Goal: Task Accomplishment & Management: Use online tool/utility

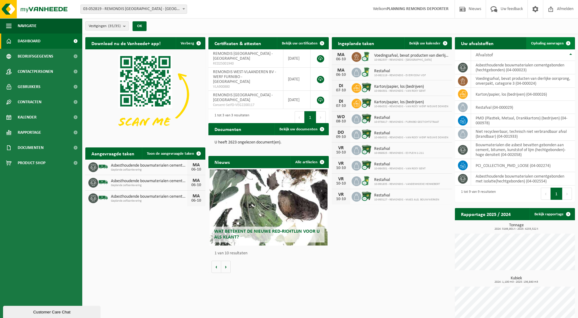
click at [553, 38] on link "Ophaling aanvragen" at bounding box center [550, 43] width 48 height 12
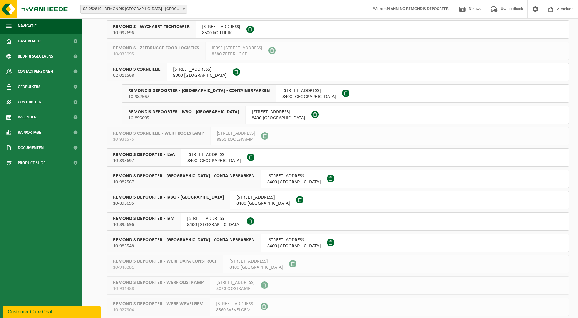
scroll to position [427, 0]
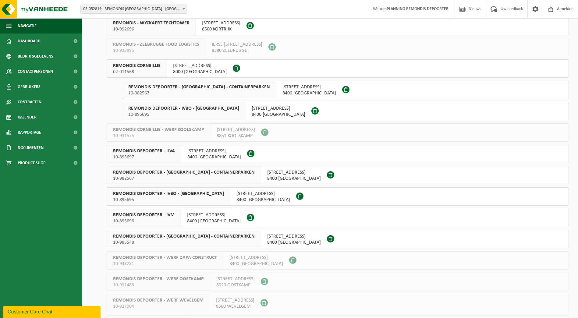
click at [165, 154] on span "10-895697" at bounding box center [144, 157] width 62 height 6
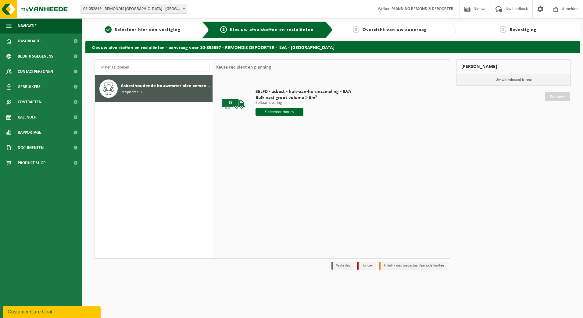
click at [293, 110] on input "text" at bounding box center [279, 112] width 48 height 8
click at [273, 155] on div "7" at bounding box center [271, 157] width 11 height 10
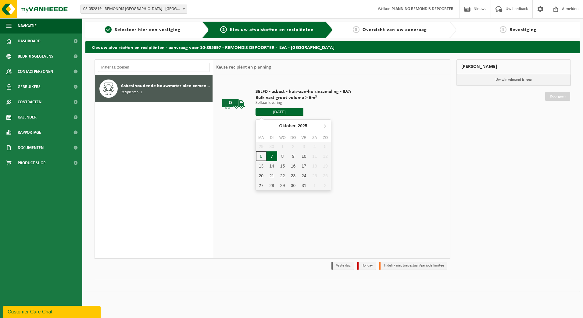
type input "Van 2025-10-07"
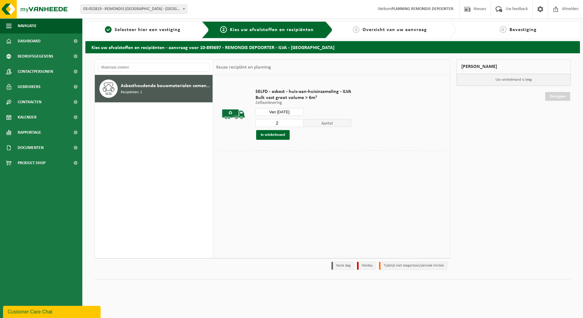
type input "2"
click at [298, 121] on input "2" at bounding box center [279, 123] width 48 height 8
click at [278, 133] on button "In winkelmand" at bounding box center [273, 135] width 34 height 10
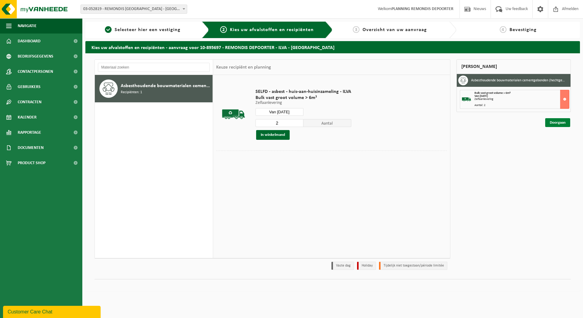
click at [557, 120] on link "Doorgaan" at bounding box center [557, 122] width 25 height 9
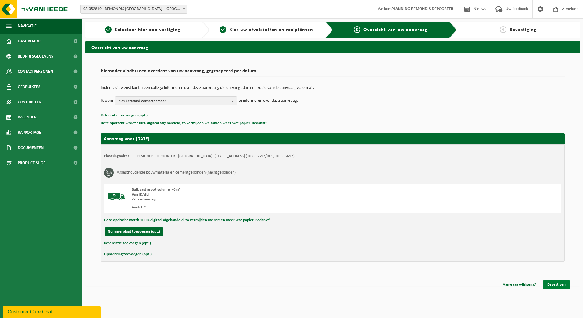
drag, startPoint x: 556, startPoint y: 287, endPoint x: 552, endPoint y: 286, distance: 4.2
click at [556, 287] on link "Bevestigen" at bounding box center [556, 284] width 27 height 9
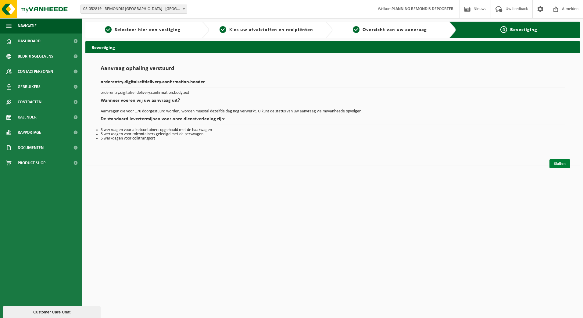
click at [558, 165] on link "Sluiten" at bounding box center [559, 163] width 21 height 9
